Goal: Task Accomplishment & Management: Manage account settings

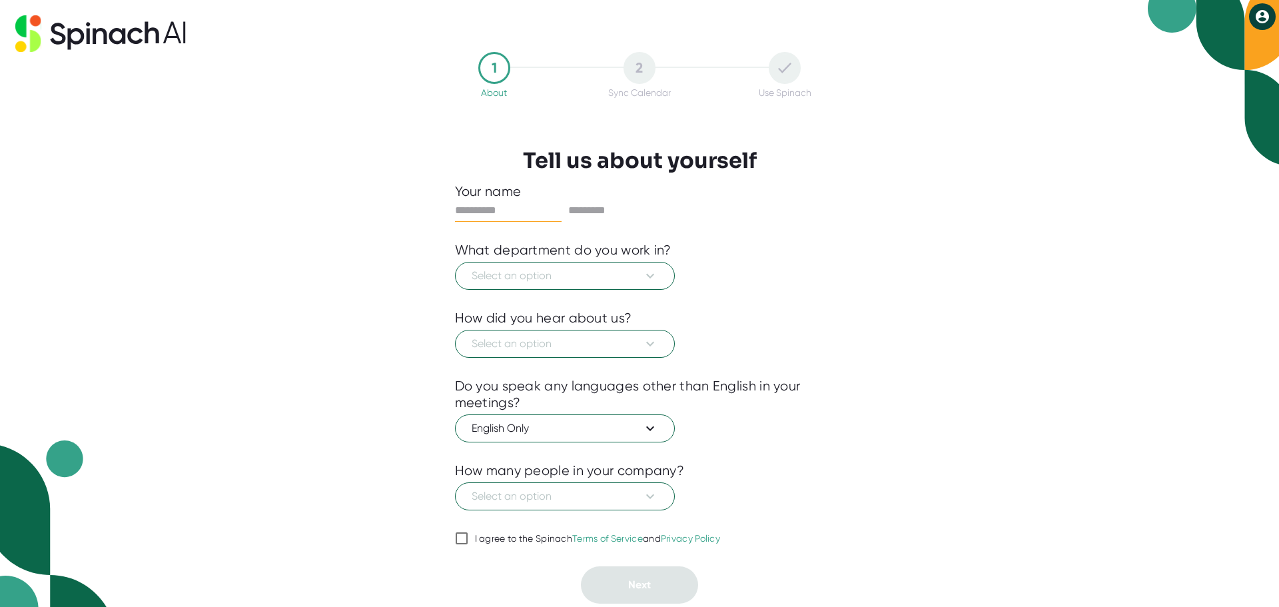
click at [489, 209] on input "text" at bounding box center [508, 210] width 107 height 21
type input "*****"
click at [641, 278] on span "Select an option" at bounding box center [564, 276] width 186 height 16
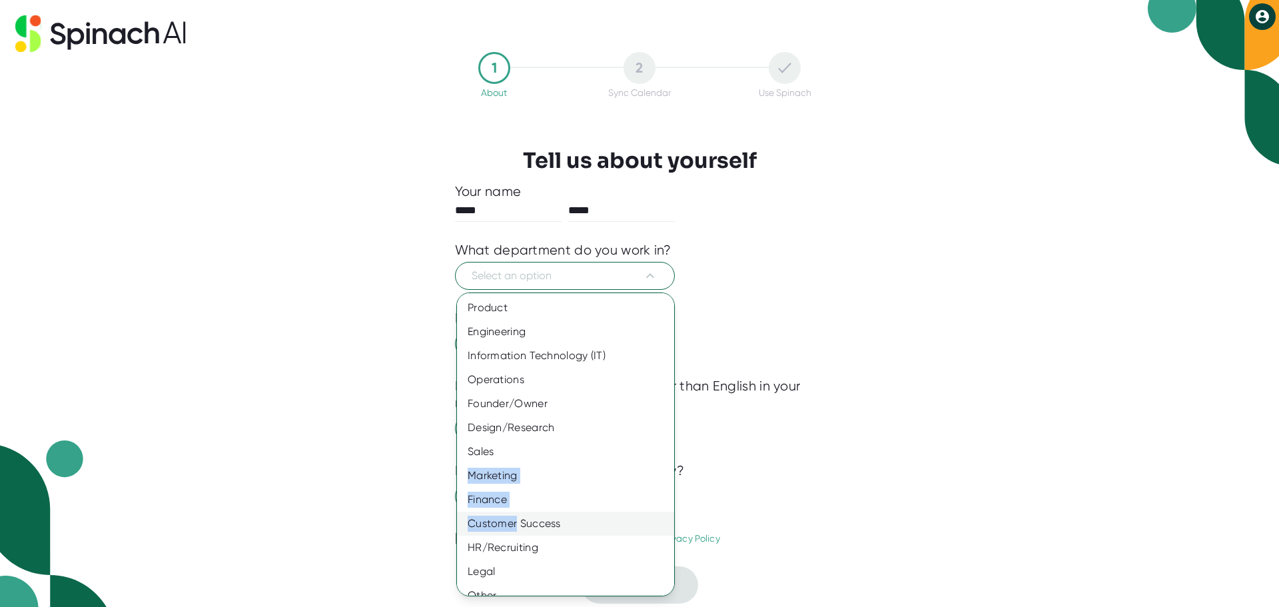
drag, startPoint x: 524, startPoint y: 453, endPoint x: 517, endPoint y: 511, distance: 59.1
click at [517, 511] on div "Product Engineering Information Technology (IT) Operations Founder/Owner Design…" at bounding box center [570, 452] width 227 height 312
click at [579, 447] on div "Sales" at bounding box center [570, 452] width 227 height 24
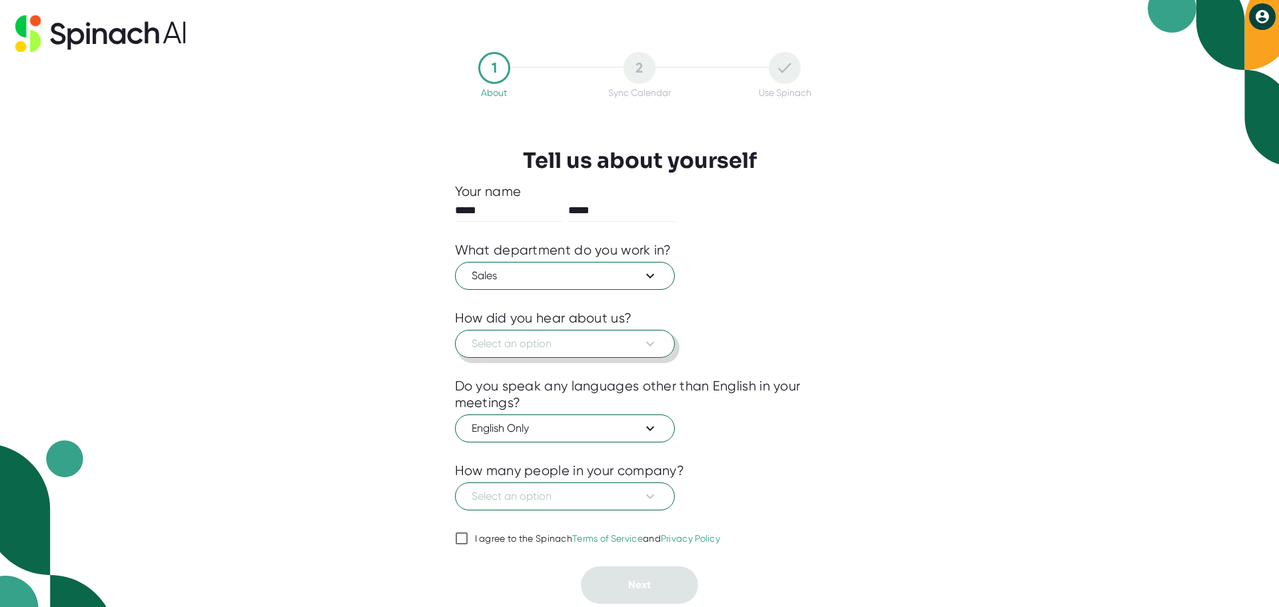
click at [669, 344] on button "Select an option" at bounding box center [565, 344] width 220 height 28
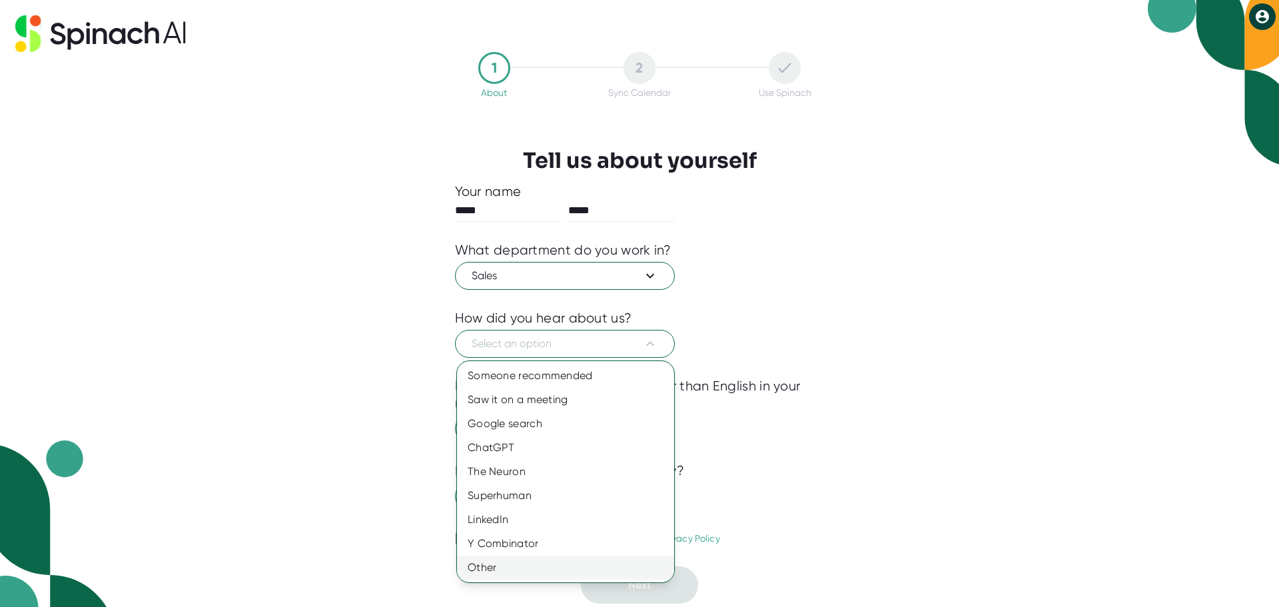
click at [523, 564] on div "Other" at bounding box center [565, 567] width 217 height 24
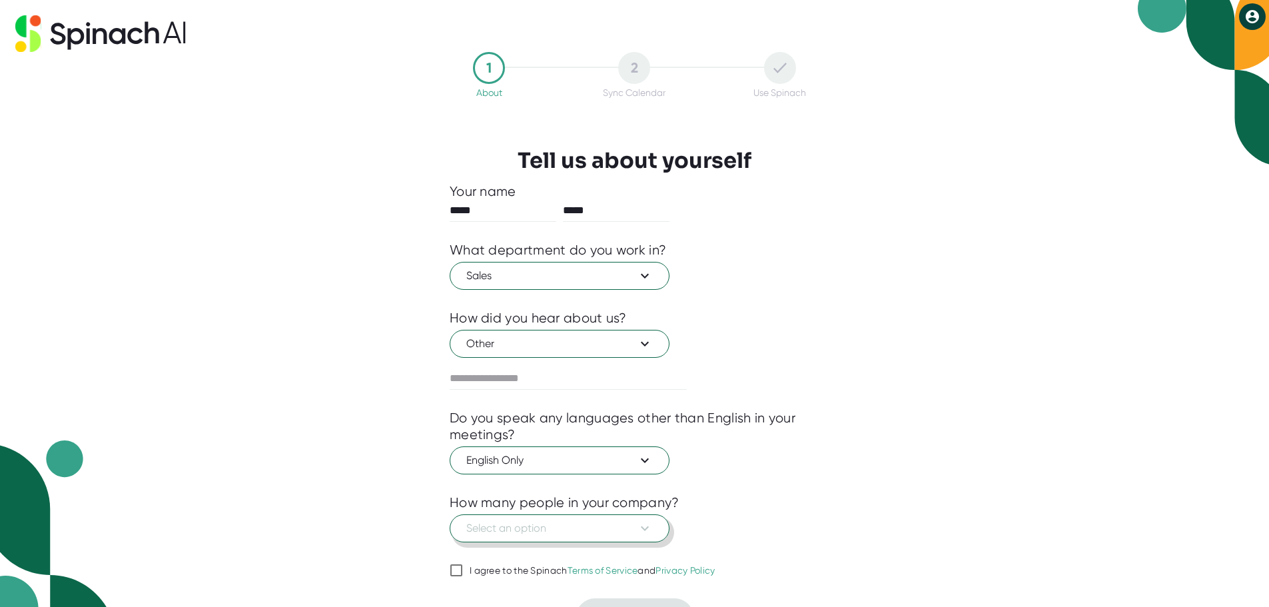
click at [639, 530] on icon at bounding box center [645, 528] width 16 height 16
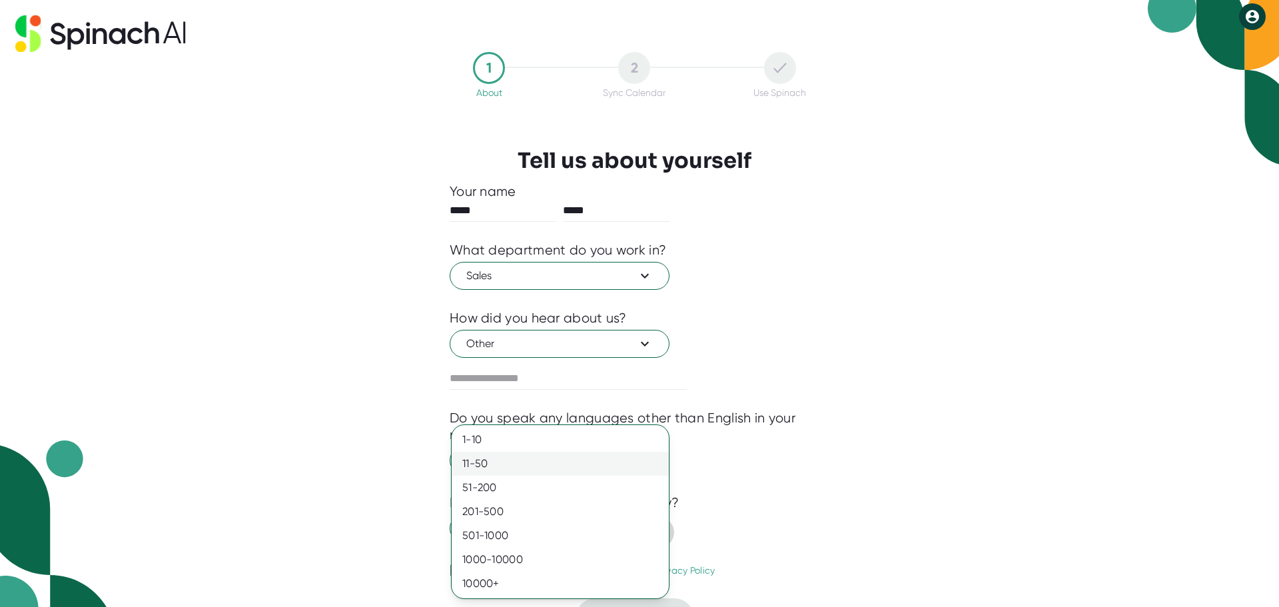
click at [509, 467] on div "11-50" at bounding box center [559, 463] width 217 height 24
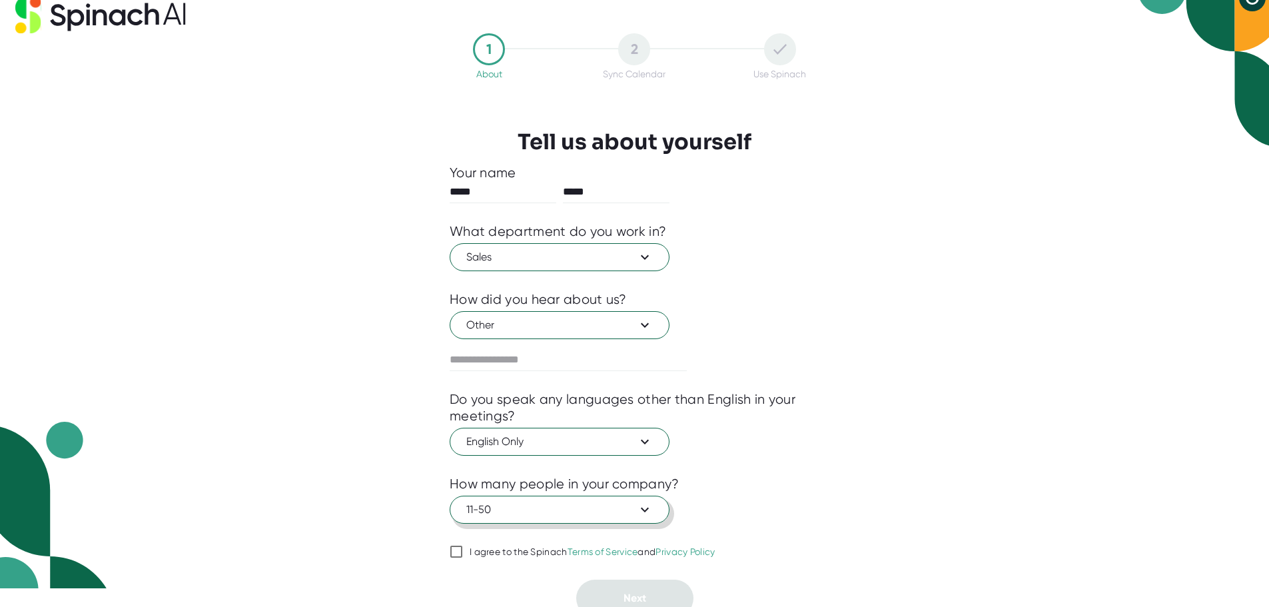
scroll to position [29, 0]
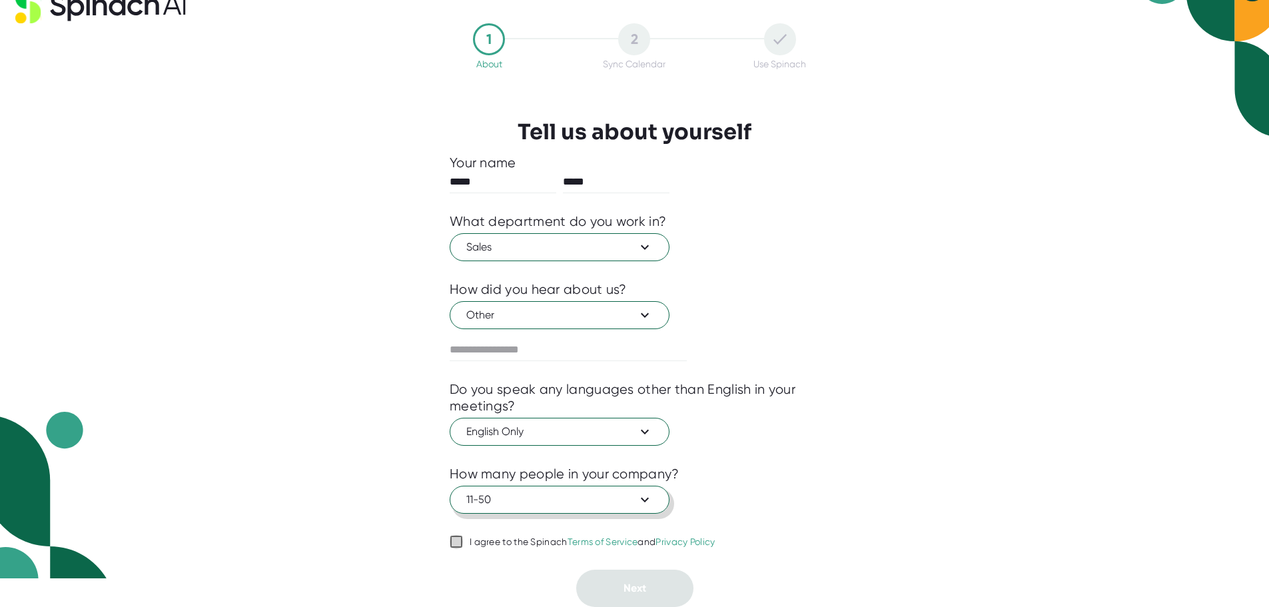
click at [455, 539] on input "I agree to the Spinach Terms of Service and Privacy Policy" at bounding box center [455, 541] width 13 height 16
checkbox input "true"
click at [642, 586] on span "Next" at bounding box center [634, 587] width 23 height 13
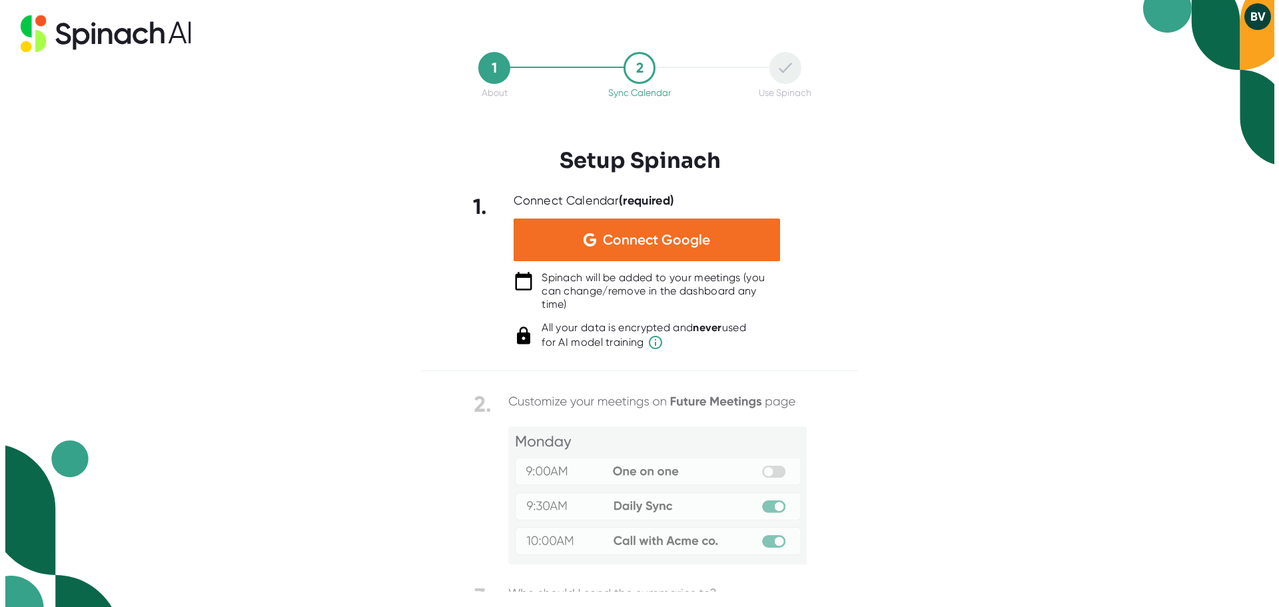
scroll to position [0, 0]
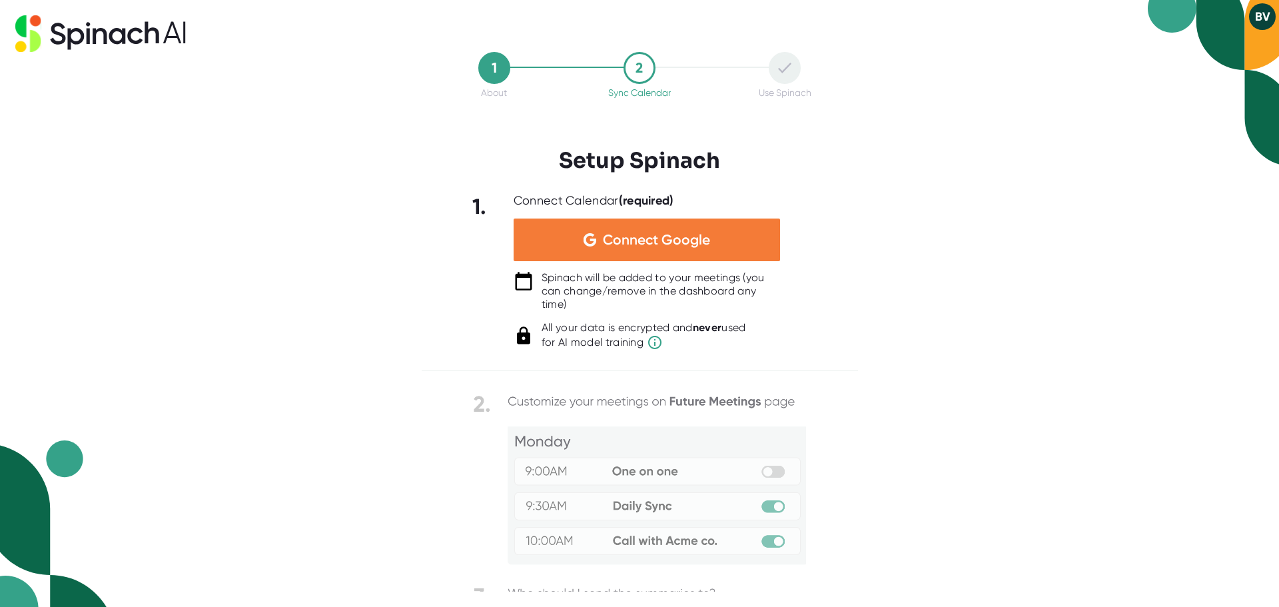
click at [620, 233] on span "Connect Google" at bounding box center [656, 239] width 107 height 13
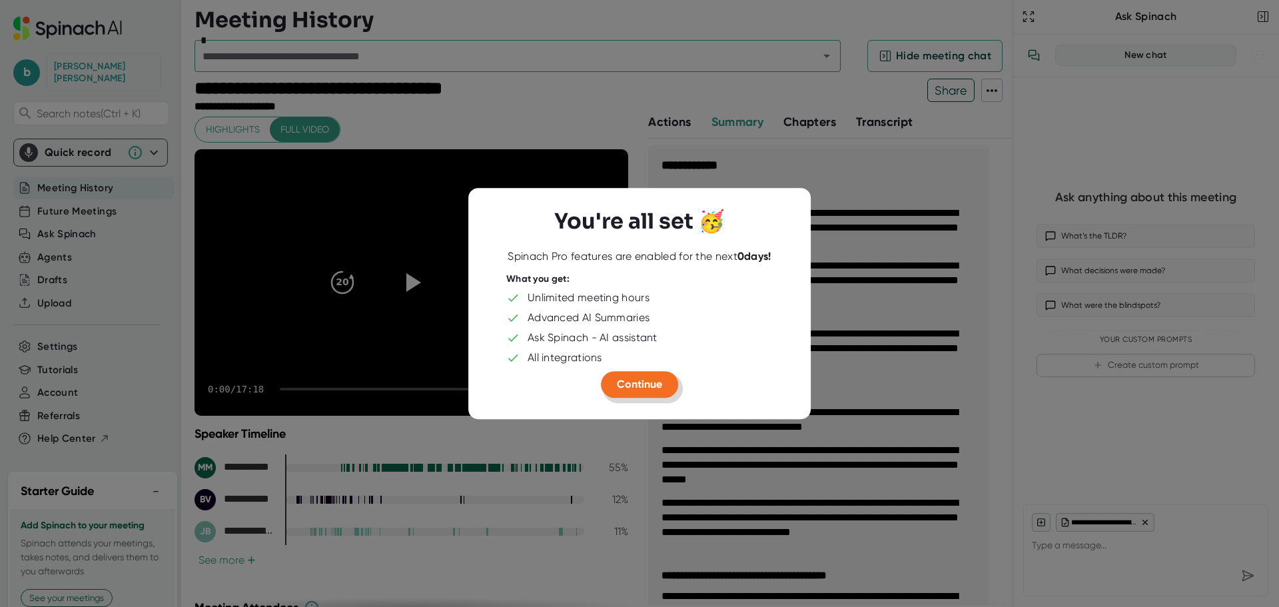
click at [637, 384] on span "Continue" at bounding box center [639, 384] width 45 height 13
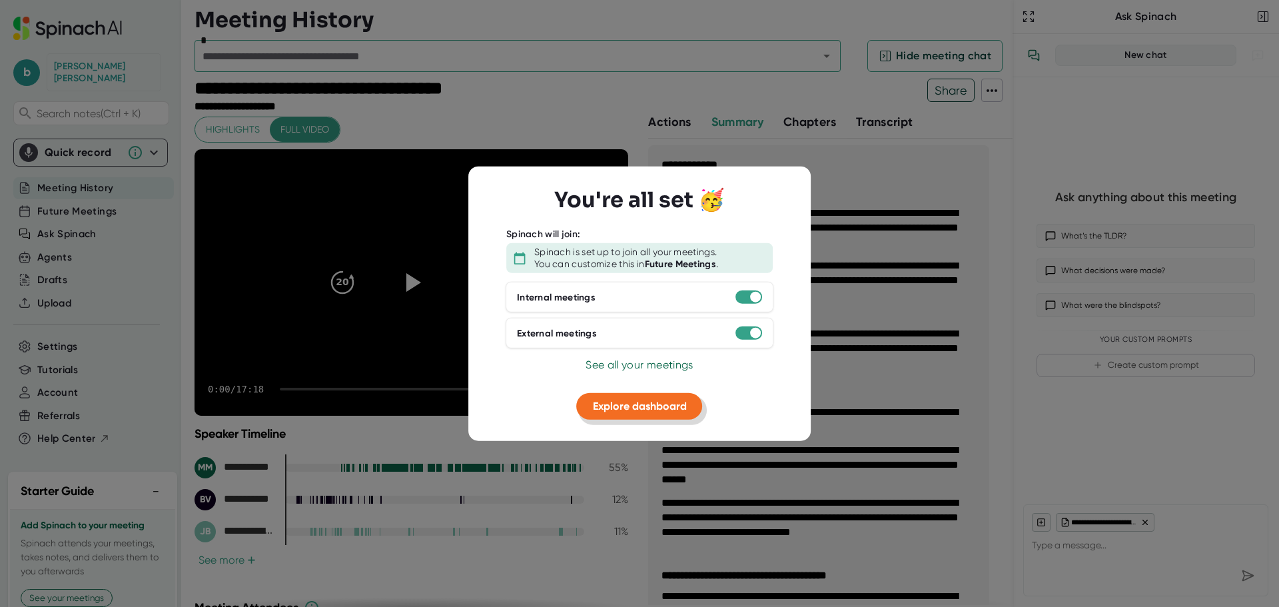
click at [636, 405] on span "Explore dashboard" at bounding box center [640, 406] width 94 height 13
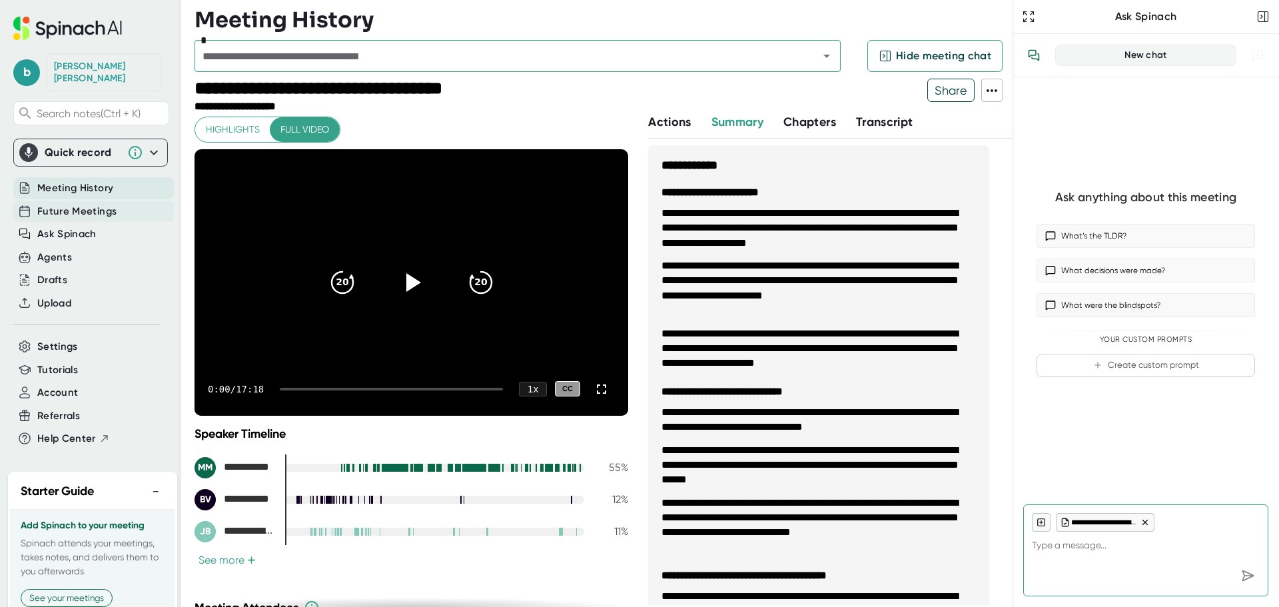
type textarea "x"
click at [87, 204] on span "Future Meetings" at bounding box center [76, 211] width 79 height 15
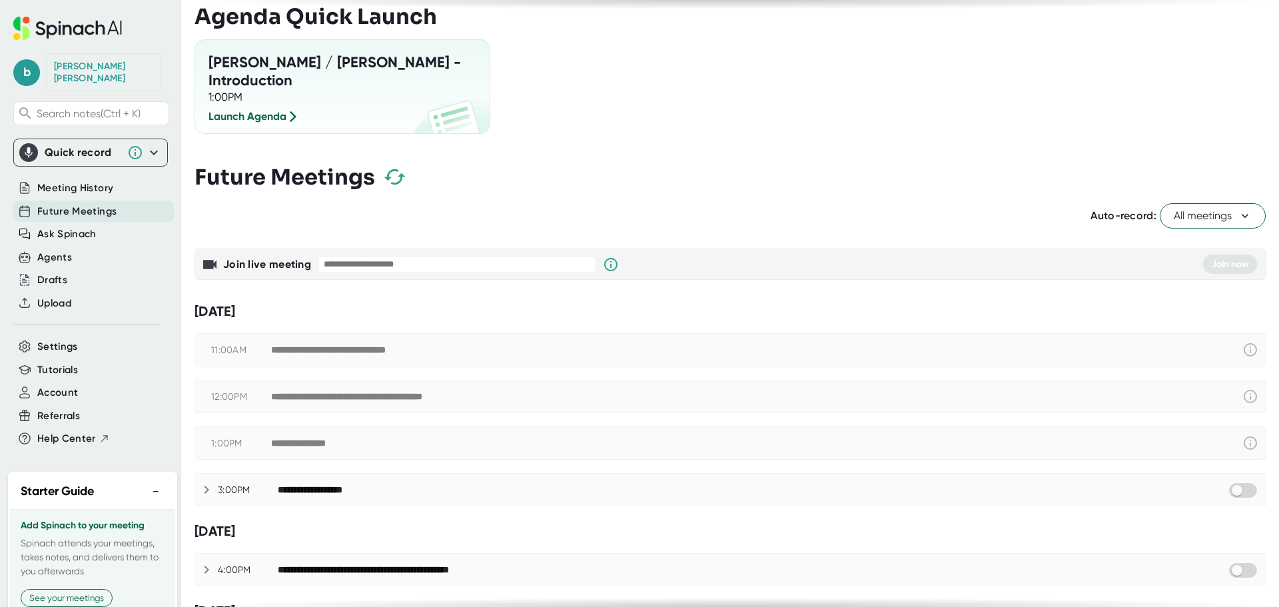
scroll to position [200, 0]
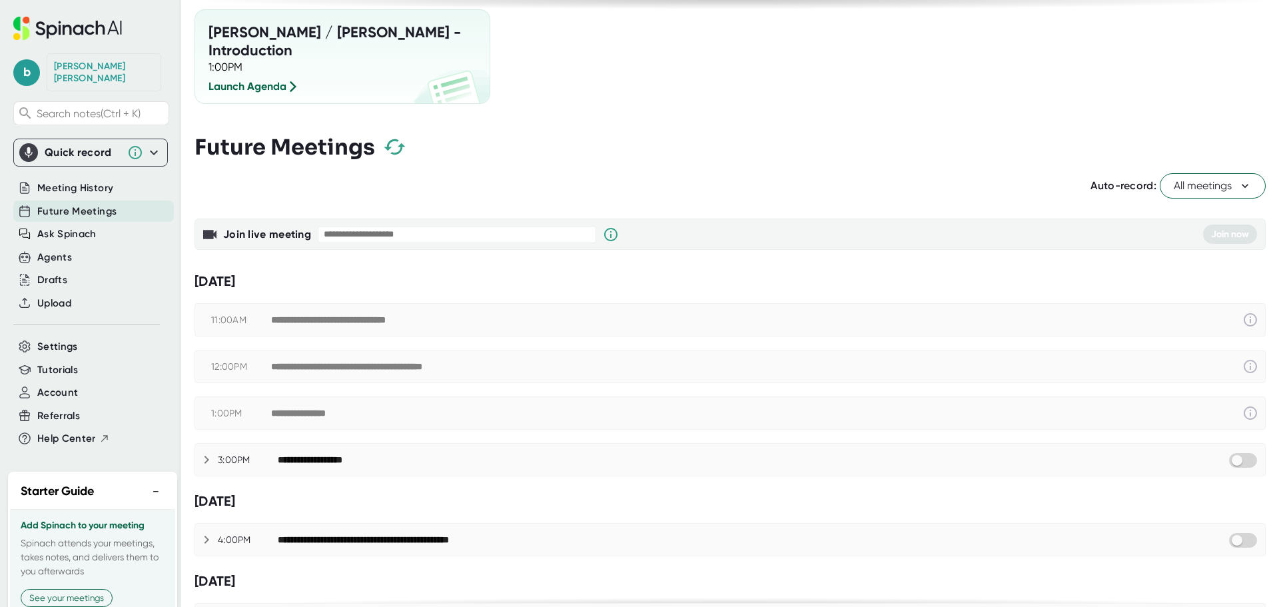
click at [519, 312] on div "**********" at bounding box center [756, 320] width 971 height 16
click at [432, 451] on div "**********" at bounding box center [753, 459] width 950 height 16
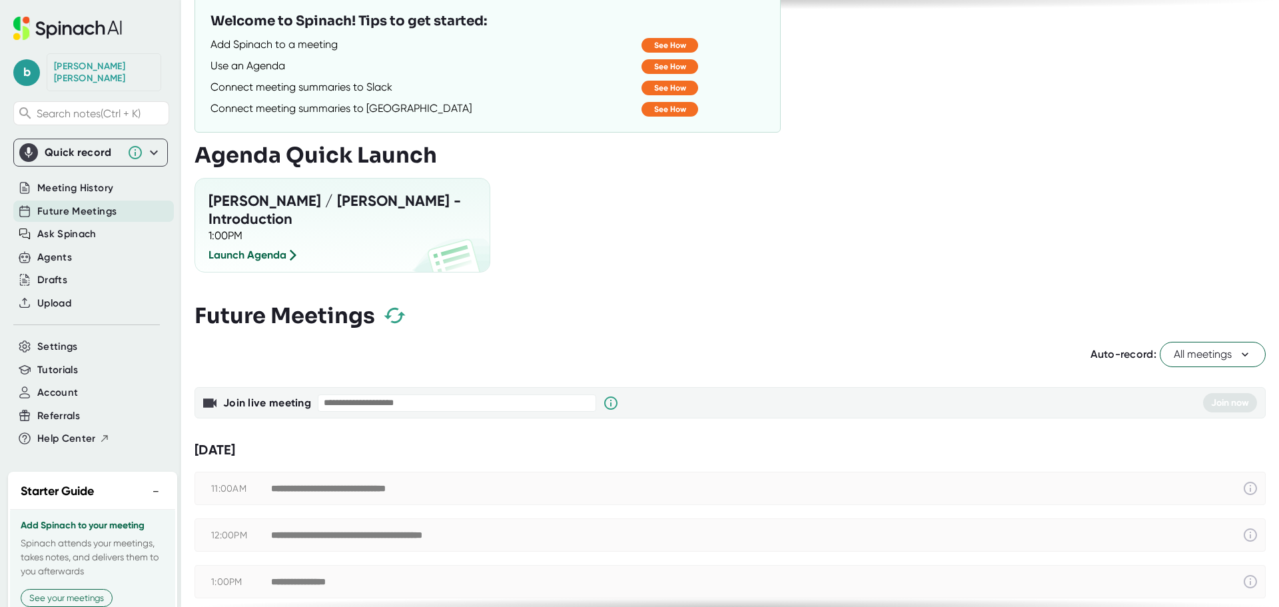
scroll to position [0, 0]
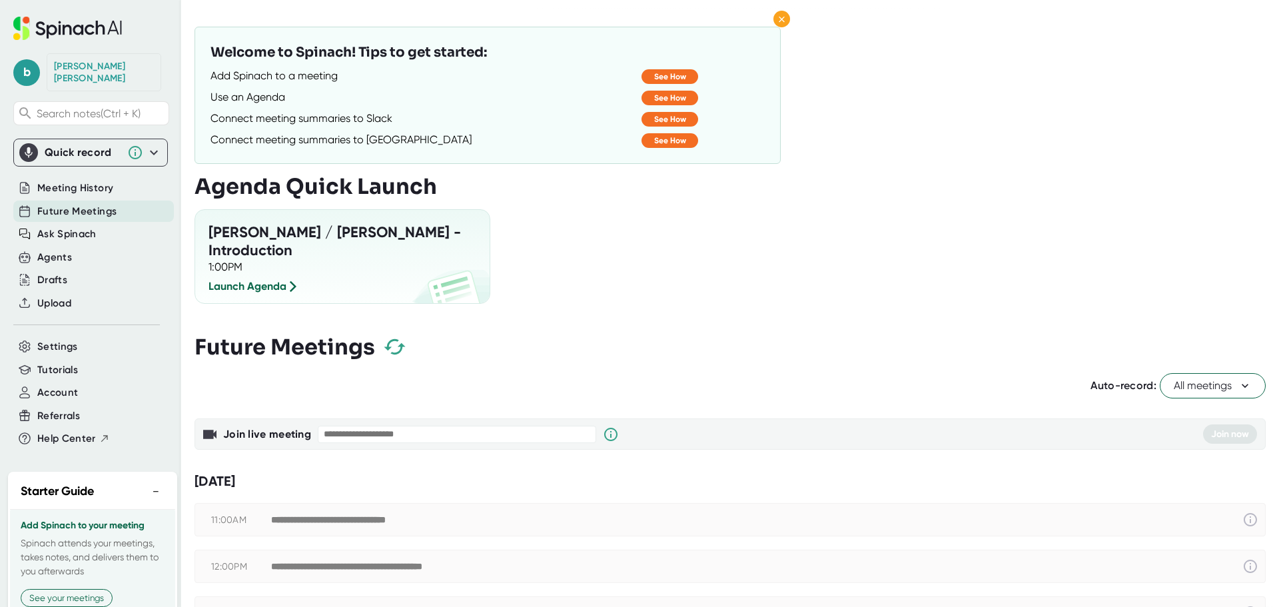
click at [1210, 378] on span "All meetings" at bounding box center [1212, 386] width 78 height 16
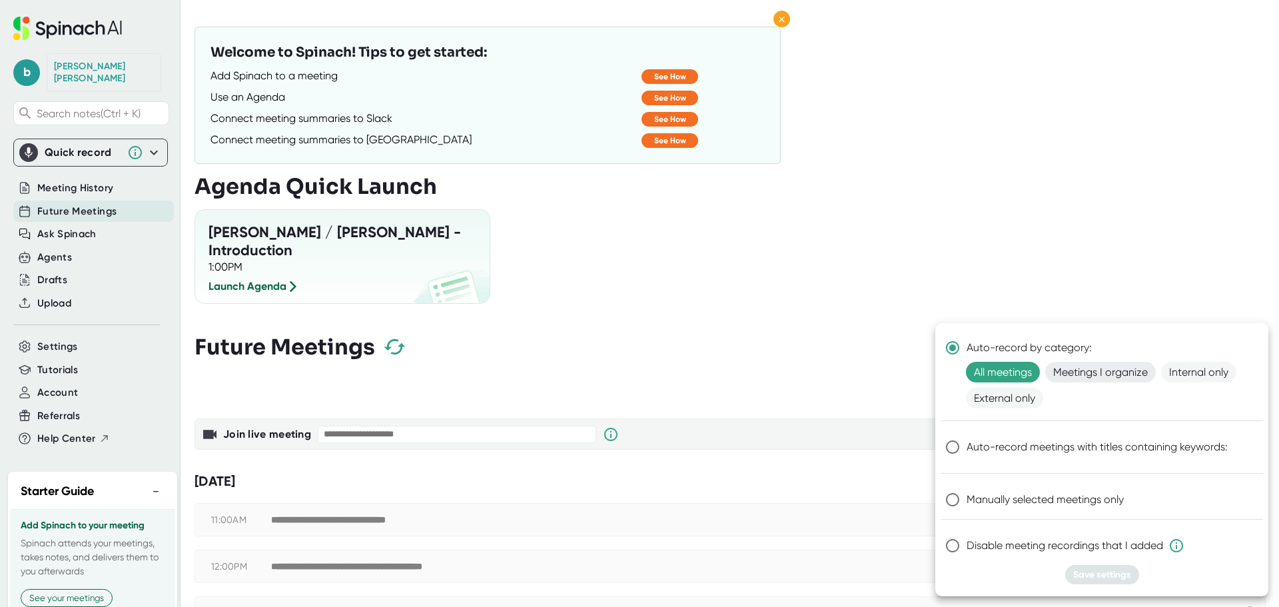
click at [1141, 371] on span "Meetings I organize" at bounding box center [1100, 372] width 111 height 21
click at [1123, 577] on span "Save settings" at bounding box center [1102, 574] width 58 height 11
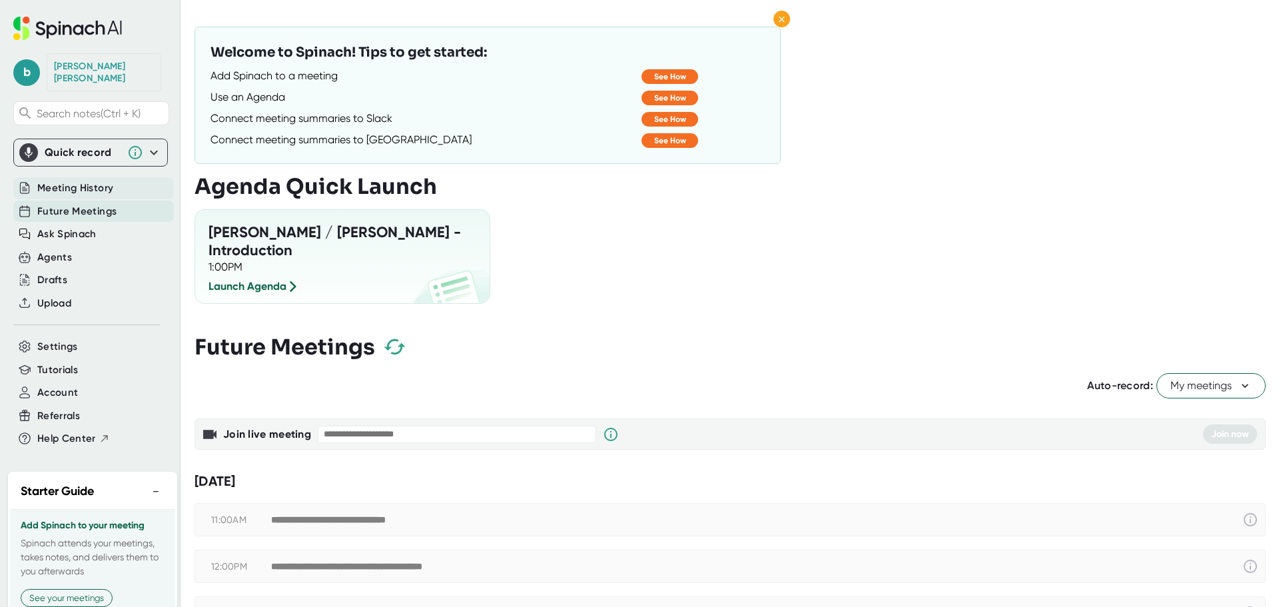
drag, startPoint x: 82, startPoint y: 174, endPoint x: 99, endPoint y: 189, distance: 22.2
click at [82, 180] on span "Meeting History" at bounding box center [75, 187] width 76 height 15
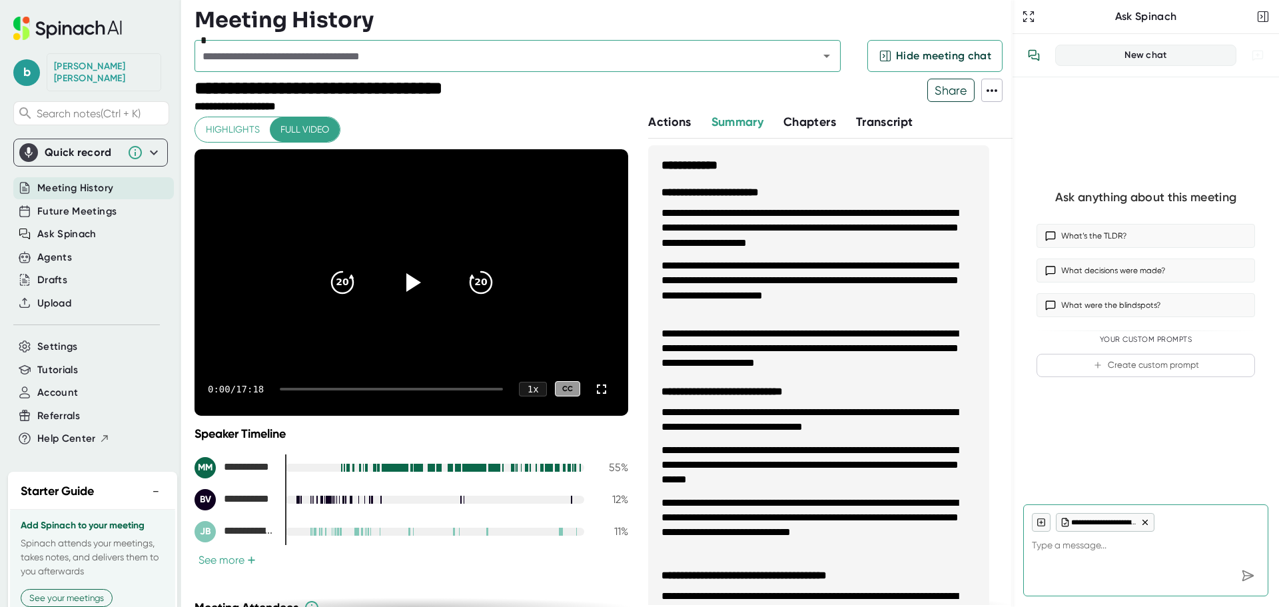
click at [91, 180] on span "Meeting History" at bounding box center [75, 187] width 76 height 15
click at [79, 64] on div "[PERSON_NAME]" at bounding box center [104, 72] width 100 height 23
click at [67, 25] on icon at bounding box center [67, 30] width 9 height 10
click at [63, 180] on span "Meeting History" at bounding box center [75, 187] width 76 height 15
type textarea "x"
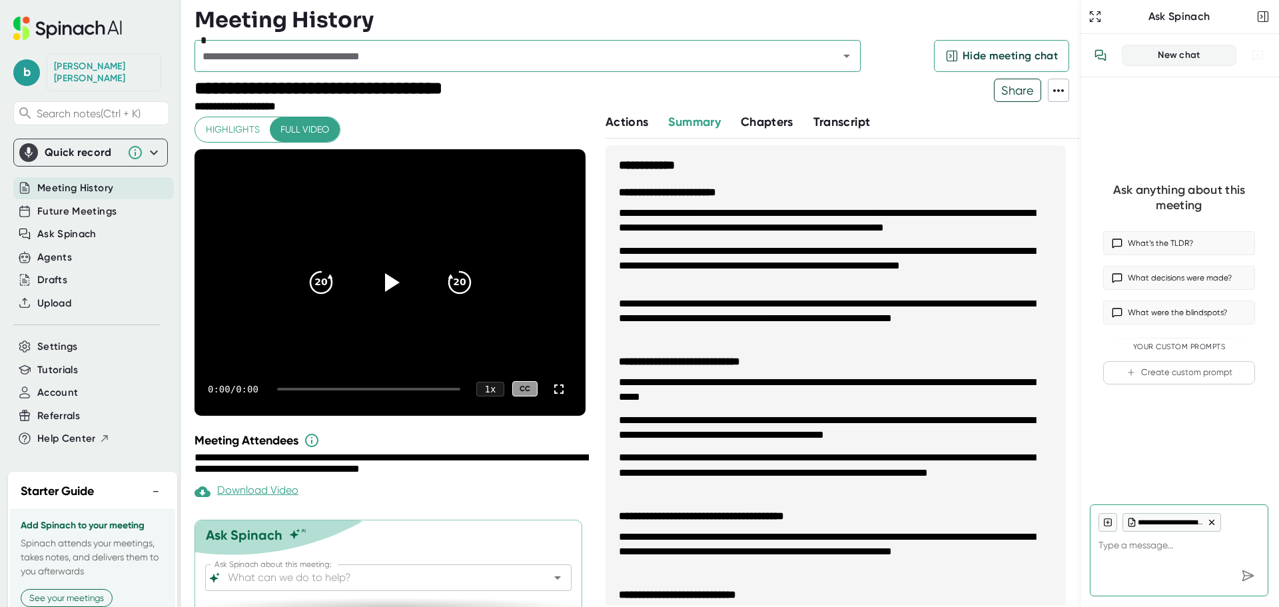
type textarea "x"
